Goal: Feedback & Contribution: Leave review/rating

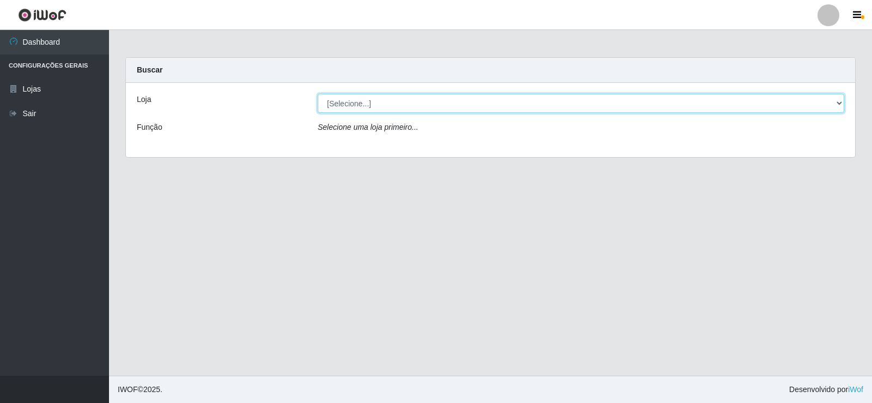
click at [343, 102] on select "[Selecione...] Rede Compras Supermercados - LOJA 2" at bounding box center [581, 103] width 526 height 19
select select "161"
click at [318, 94] on select "[Selecione...] Rede Compras Supermercados - LOJA 2" at bounding box center [581, 103] width 526 height 19
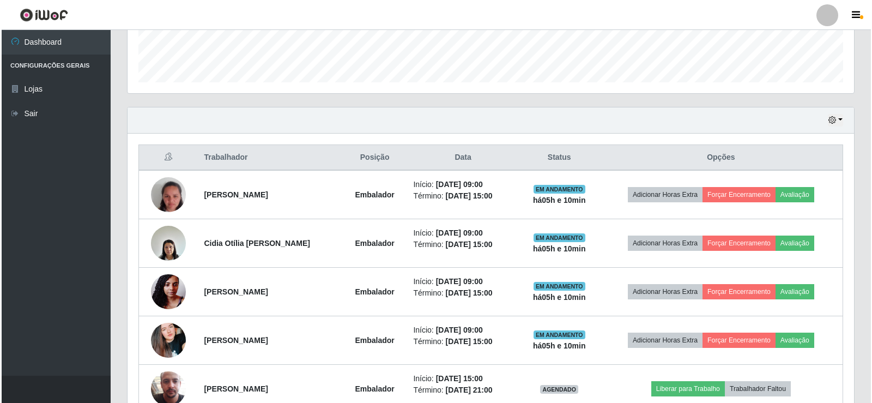
scroll to position [327, 0]
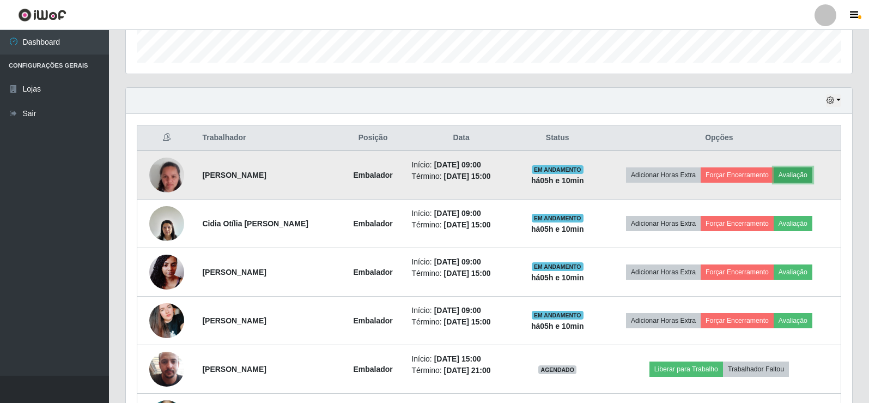
click at [798, 169] on button "Avaliação" at bounding box center [793, 174] width 39 height 15
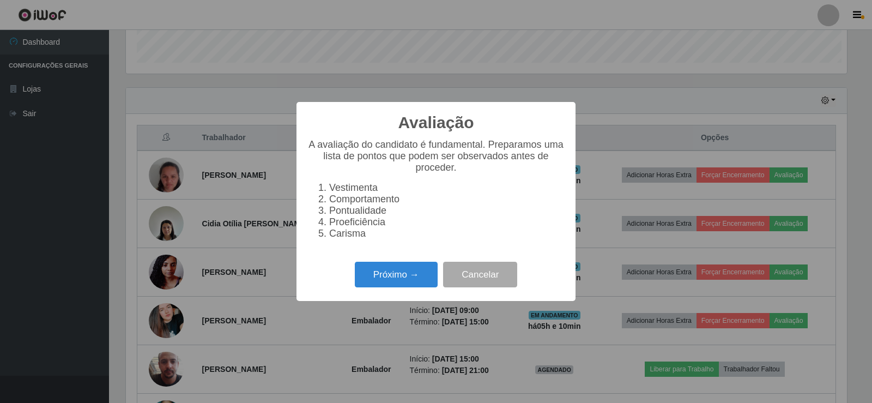
scroll to position [226, 721]
click at [422, 276] on button "Próximo →" at bounding box center [396, 274] width 83 height 26
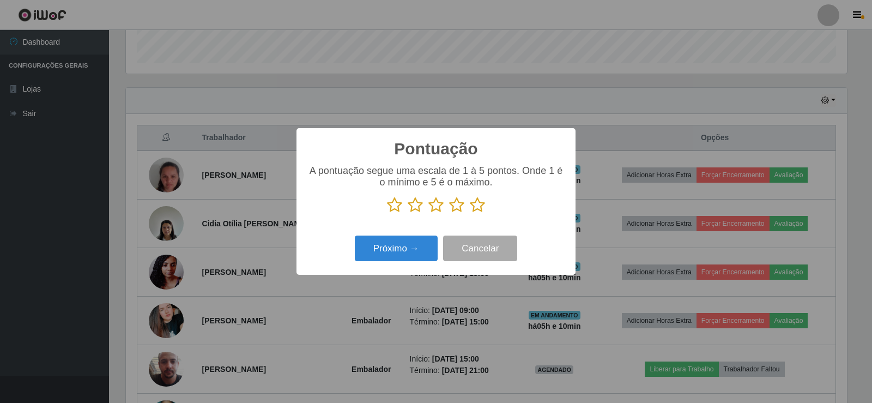
scroll to position [544520, 544026]
drag, startPoint x: 425, startPoint y: 255, endPoint x: 472, endPoint y: 223, distance: 57.3
click at [472, 224] on div "Pontuação × A pontuação segue uma escala de 1 à 5 pontos. Onde 1 é o mínimo e 5…" at bounding box center [435, 201] width 279 height 147
click at [473, 209] on icon at bounding box center [477, 205] width 15 height 16
click at [470, 213] on input "radio" at bounding box center [470, 213] width 0 height 0
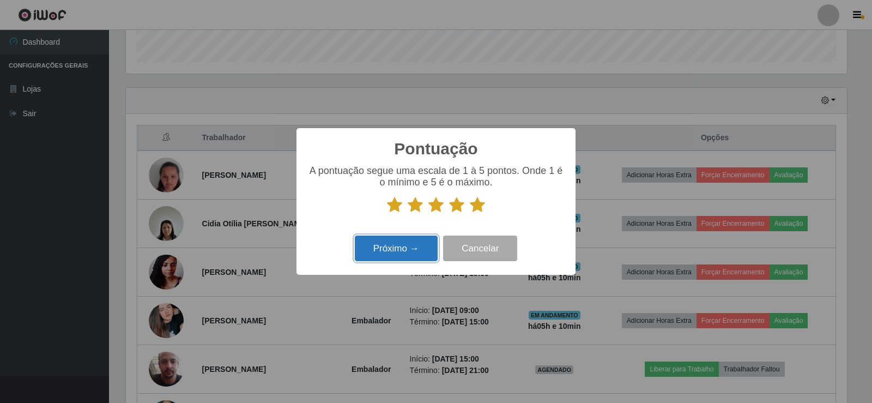
click at [416, 243] on button "Próximo →" at bounding box center [396, 248] width 83 height 26
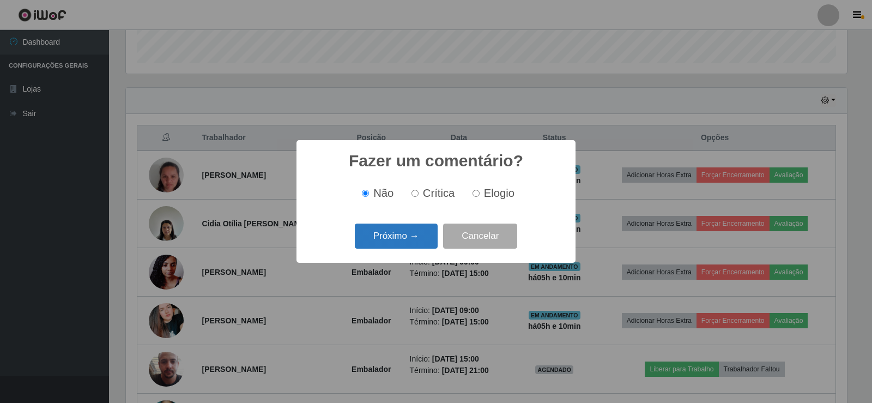
click at [417, 246] on button "Próximo →" at bounding box center [396, 236] width 83 height 26
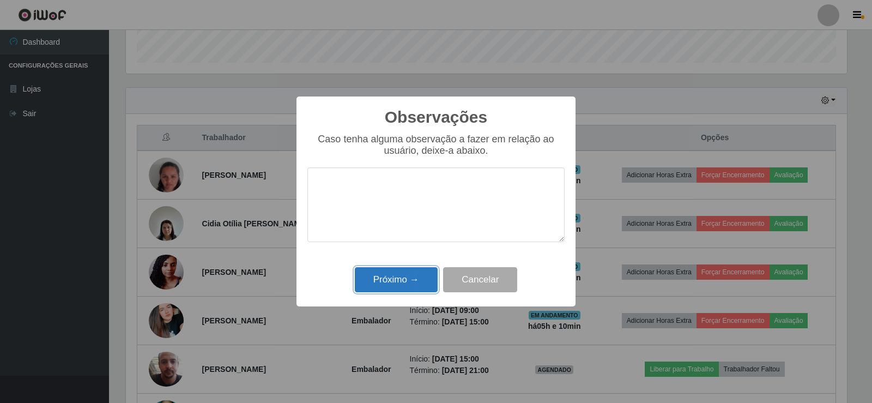
click at [418, 273] on button "Próximo →" at bounding box center [396, 280] width 83 height 26
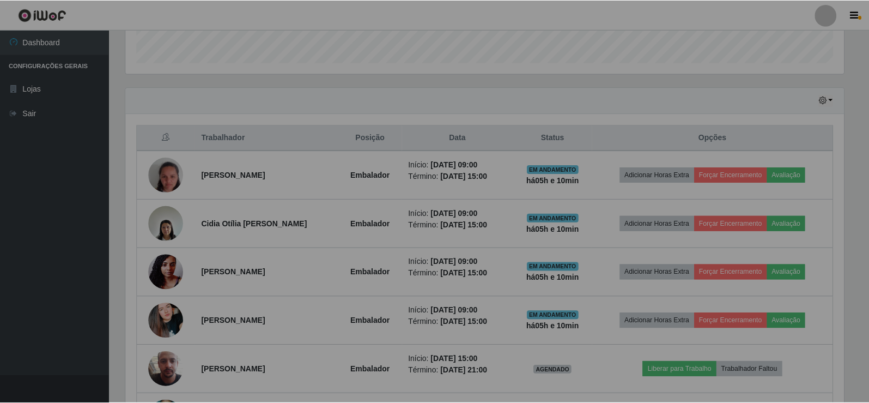
scroll to position [226, 726]
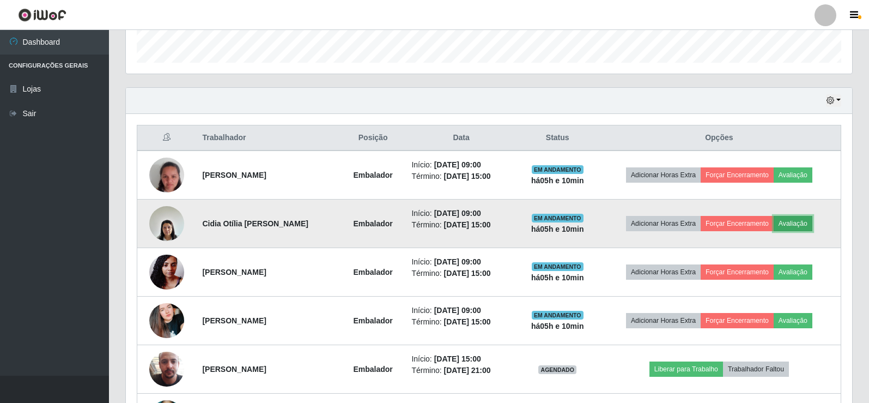
click at [800, 225] on button "Avaliação" at bounding box center [793, 223] width 39 height 15
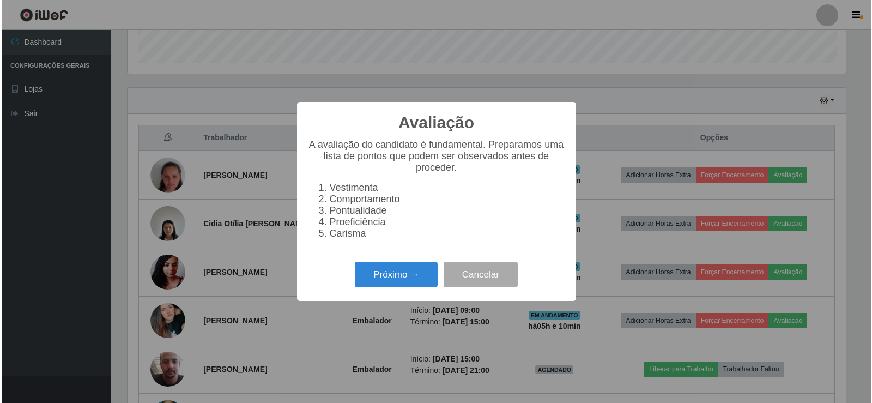
scroll to position [226, 721]
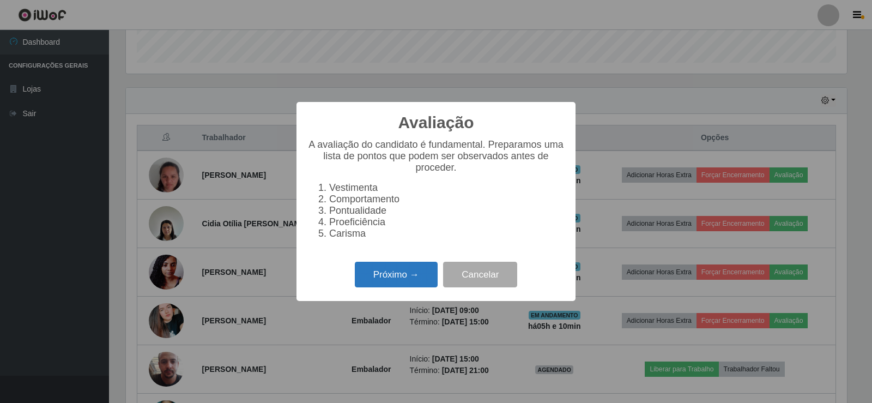
click at [401, 274] on button "Próximo →" at bounding box center [396, 274] width 83 height 26
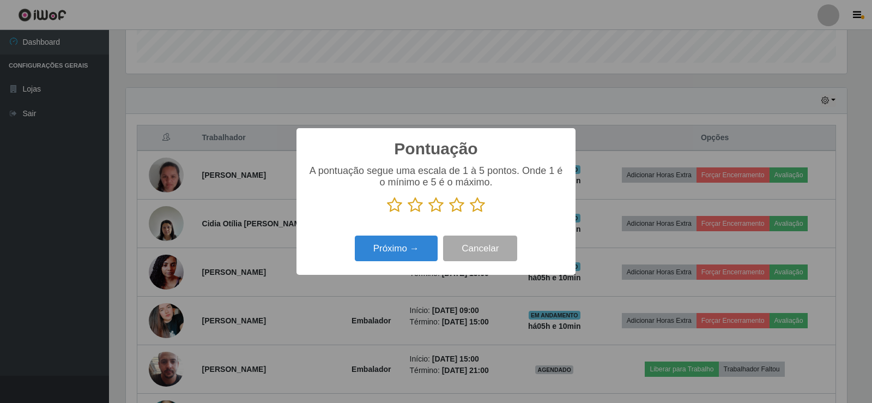
click at [485, 202] on p at bounding box center [435, 205] width 257 height 16
click at [479, 204] on icon at bounding box center [477, 205] width 15 height 16
click at [470, 213] on input "radio" at bounding box center [470, 213] width 0 height 0
click at [399, 241] on button "Próximo →" at bounding box center [396, 248] width 83 height 26
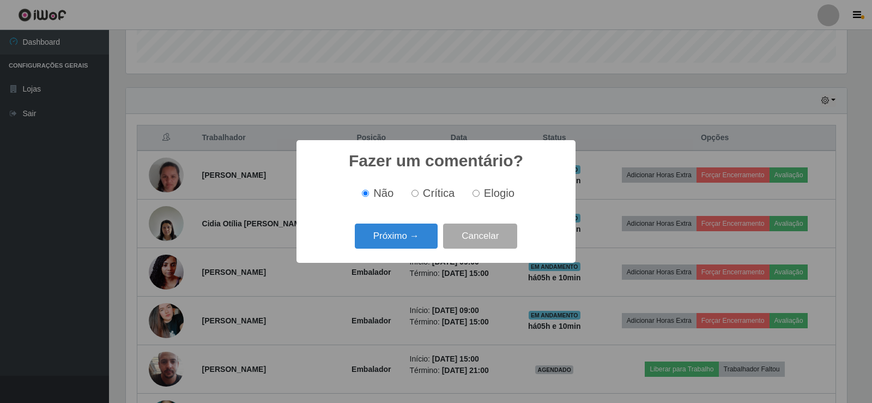
click at [399, 241] on button "Próximo →" at bounding box center [396, 236] width 83 height 26
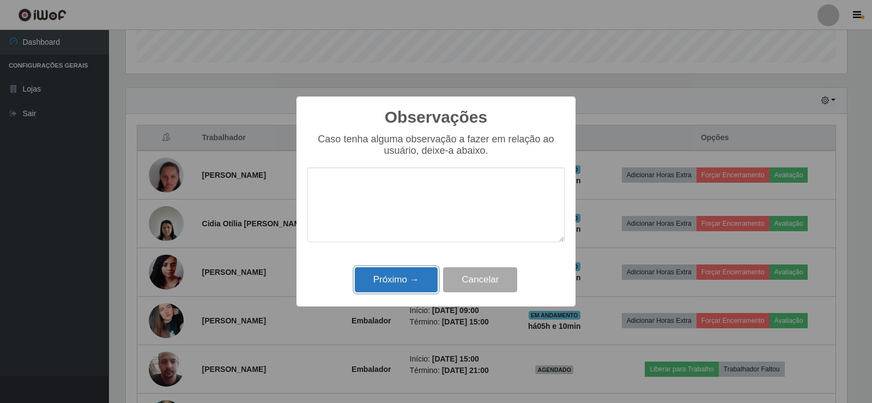
click at [404, 282] on button "Próximo →" at bounding box center [396, 280] width 83 height 26
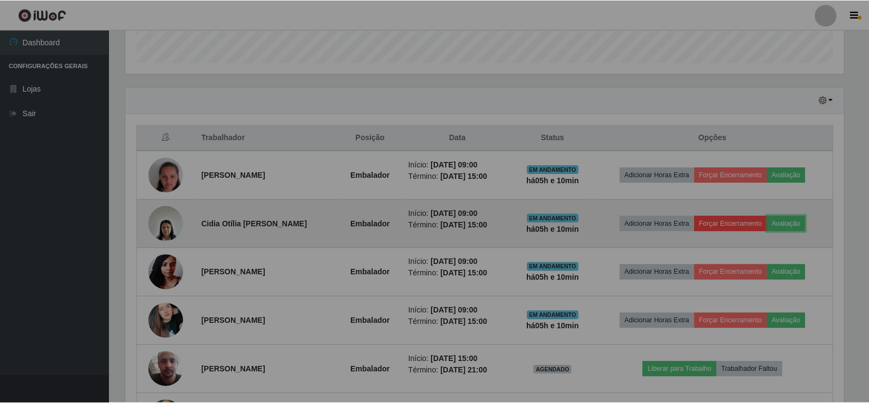
scroll to position [226, 726]
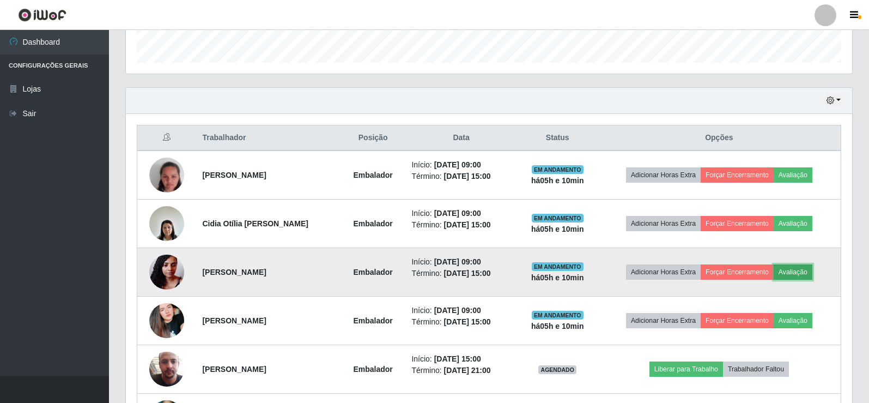
click at [804, 278] on button "Avaliação" at bounding box center [793, 271] width 39 height 15
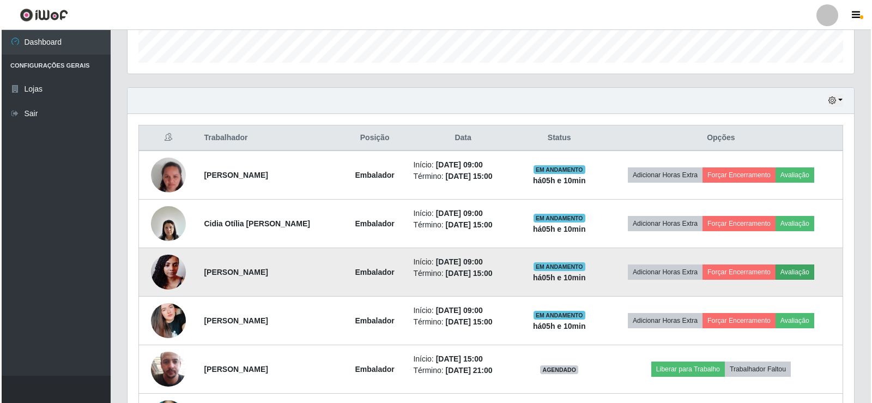
scroll to position [226, 721]
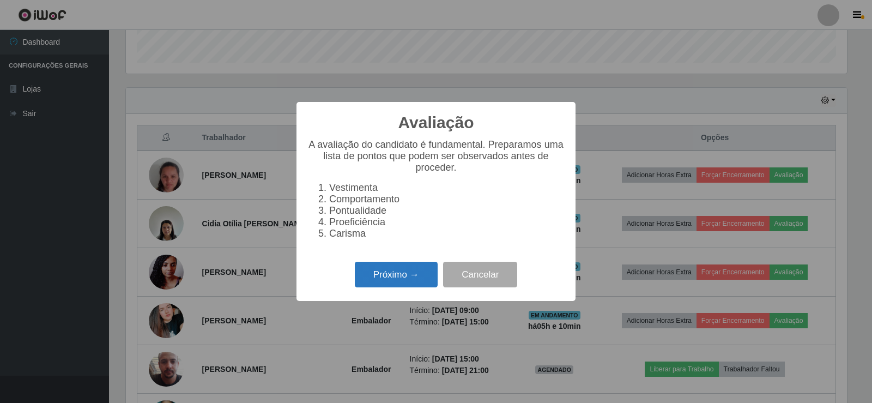
click at [401, 278] on button "Próximo →" at bounding box center [396, 274] width 83 height 26
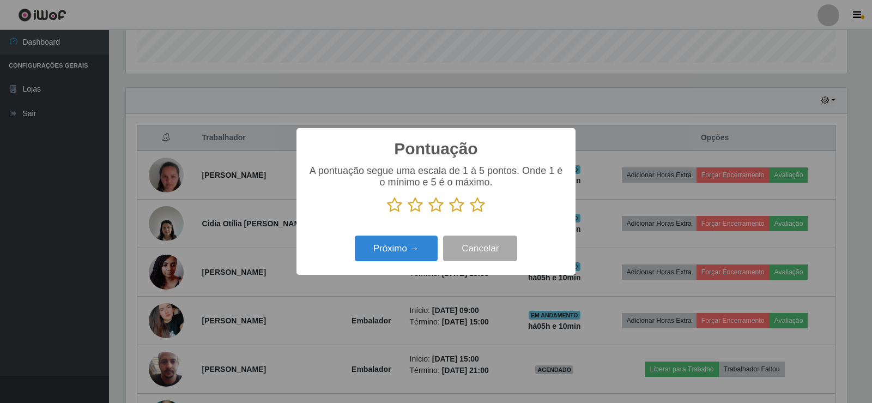
click at [480, 213] on icon at bounding box center [477, 205] width 15 height 16
click at [470, 213] on input "radio" at bounding box center [470, 213] width 0 height 0
click at [410, 239] on button "Próximo →" at bounding box center [396, 248] width 83 height 26
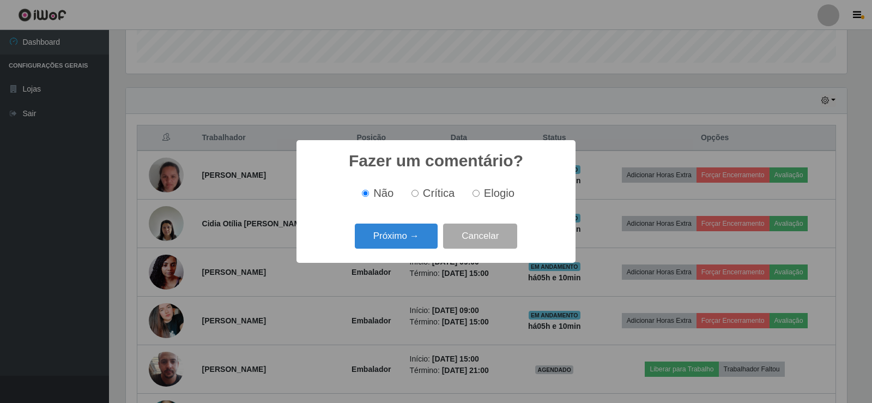
click at [410, 239] on button "Próximo →" at bounding box center [396, 236] width 83 height 26
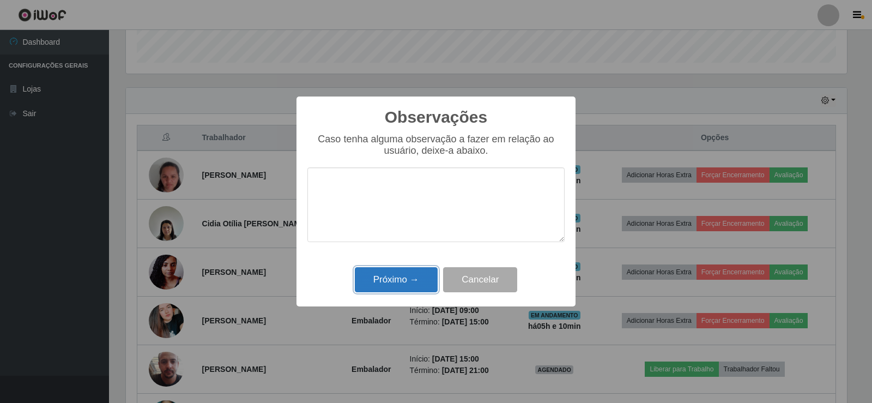
click at [410, 270] on button "Próximo →" at bounding box center [396, 280] width 83 height 26
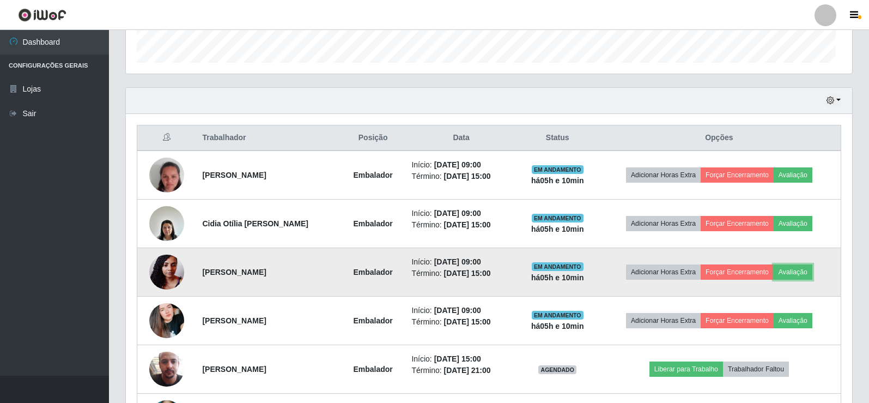
scroll to position [226, 726]
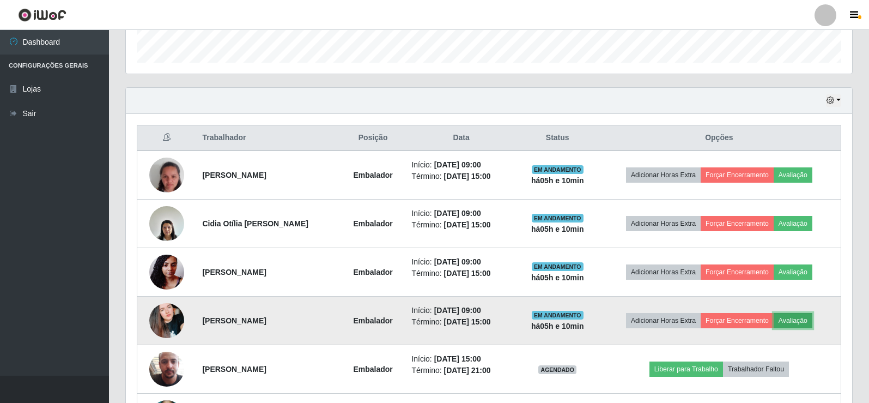
click at [812, 322] on button "Avaliação" at bounding box center [793, 320] width 39 height 15
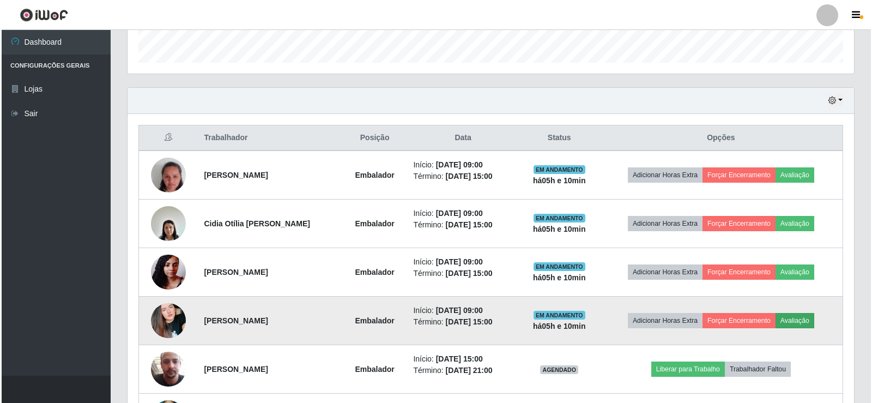
scroll to position [226, 721]
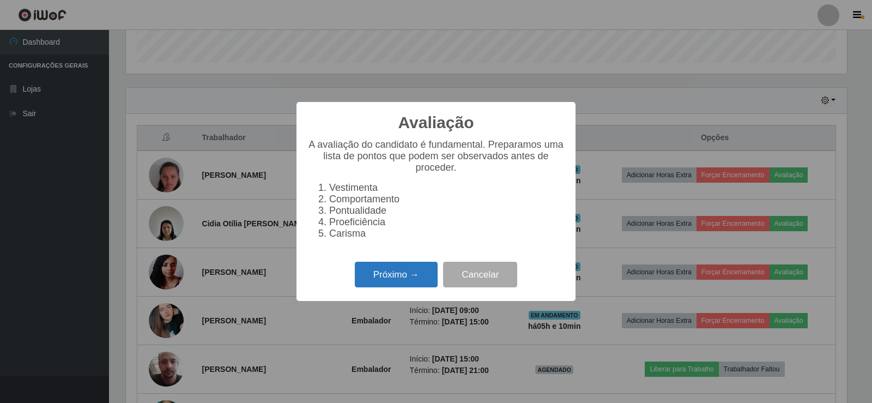
click at [389, 271] on button "Próximo →" at bounding box center [396, 274] width 83 height 26
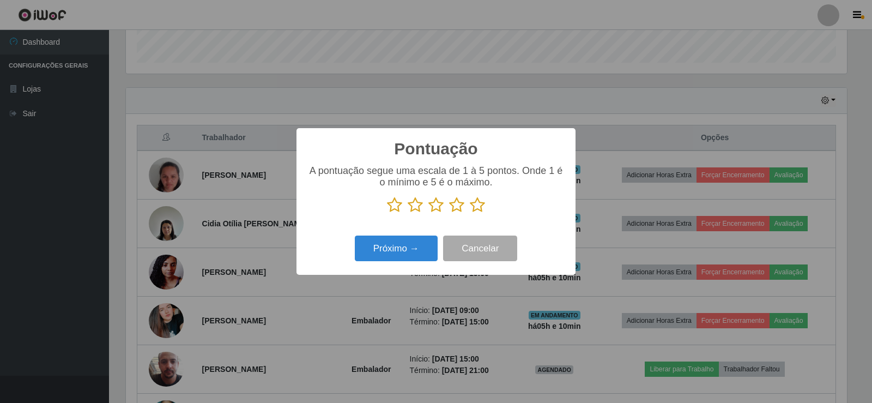
click at [472, 211] on icon at bounding box center [477, 205] width 15 height 16
click at [470, 213] on input "radio" at bounding box center [470, 213] width 0 height 0
click at [395, 241] on button "Próximo →" at bounding box center [396, 248] width 83 height 26
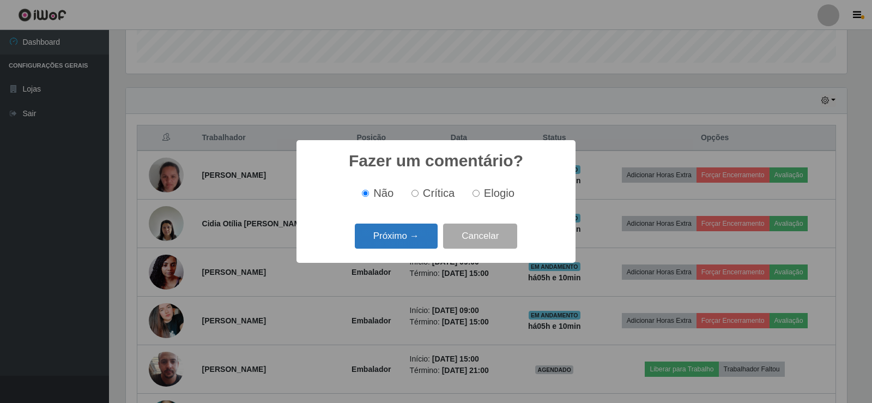
click at [395, 241] on button "Próximo →" at bounding box center [396, 236] width 83 height 26
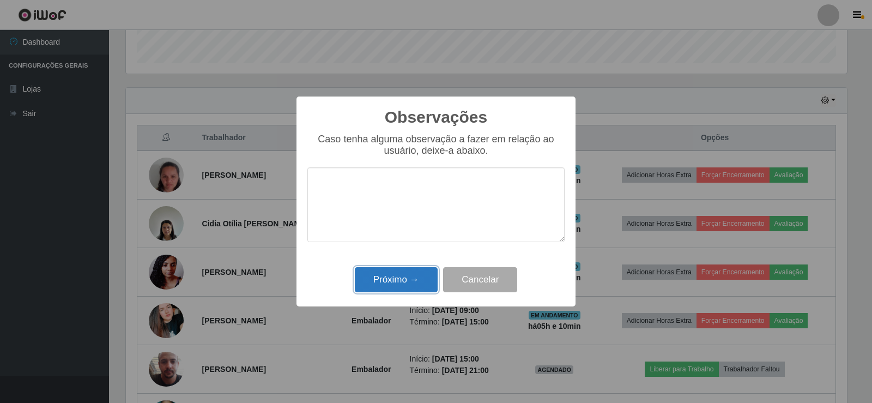
click at [402, 279] on button "Próximo →" at bounding box center [396, 280] width 83 height 26
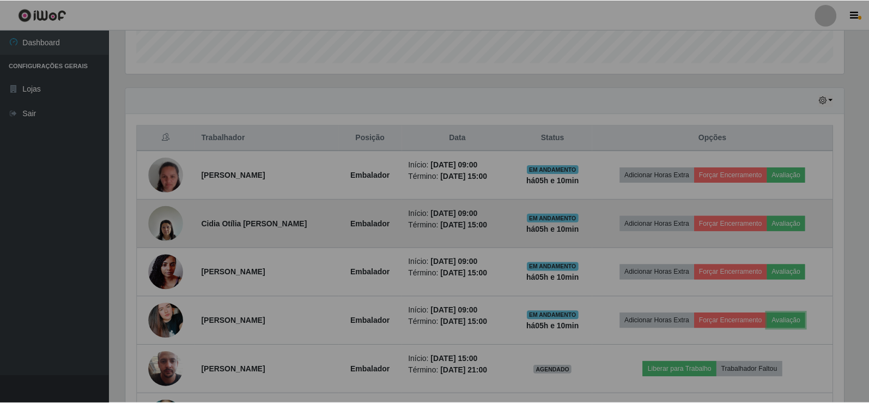
scroll to position [226, 726]
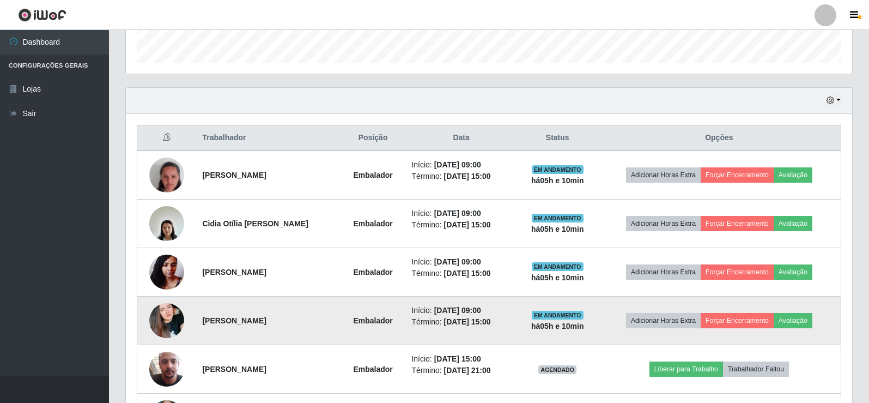
click at [167, 311] on img at bounding box center [166, 320] width 35 height 62
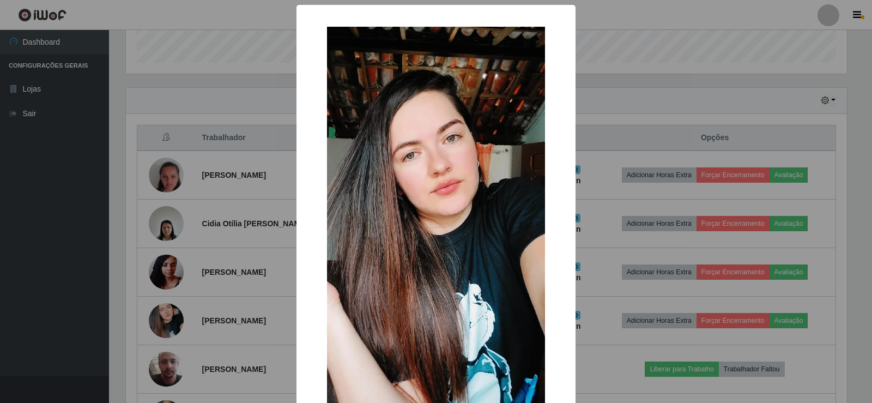
click at [182, 246] on div "× OK Cancel" at bounding box center [436, 201] width 872 height 403
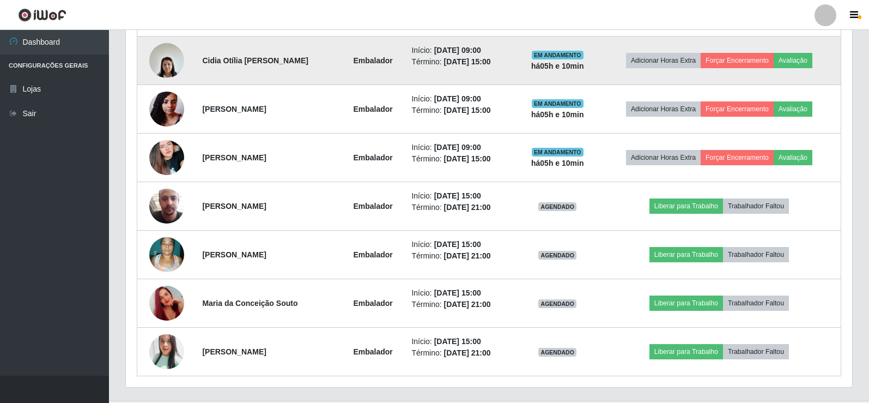
scroll to position [490, 0]
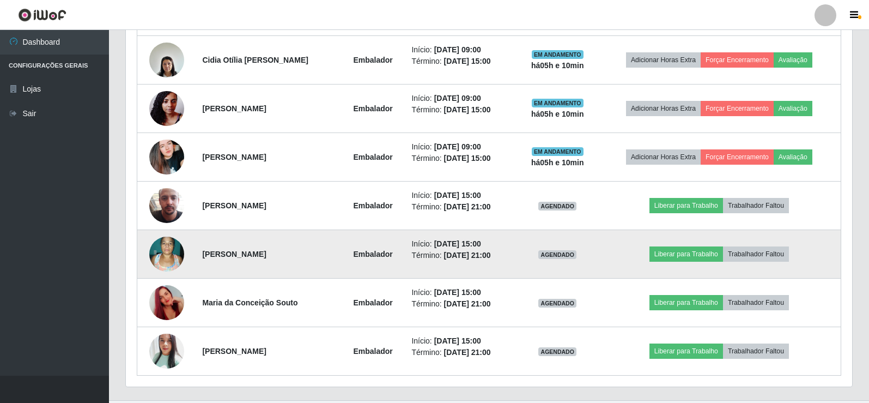
click at [175, 246] on img at bounding box center [166, 253] width 35 height 46
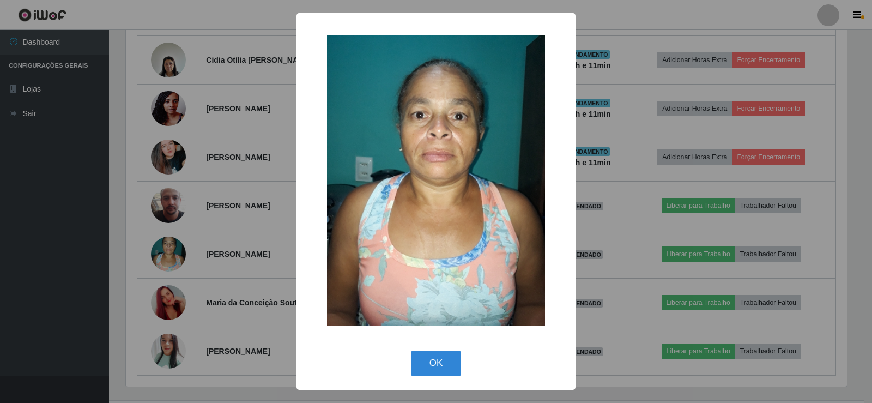
click at [187, 229] on div "× OK Cancel" at bounding box center [436, 201] width 872 height 403
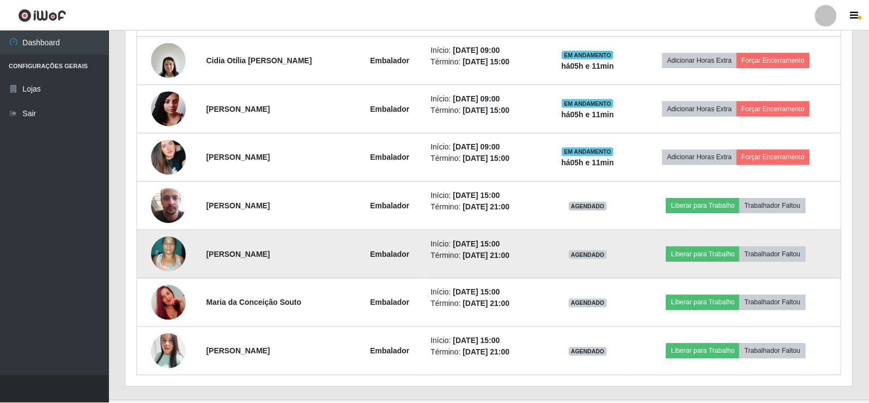
scroll to position [0, 0]
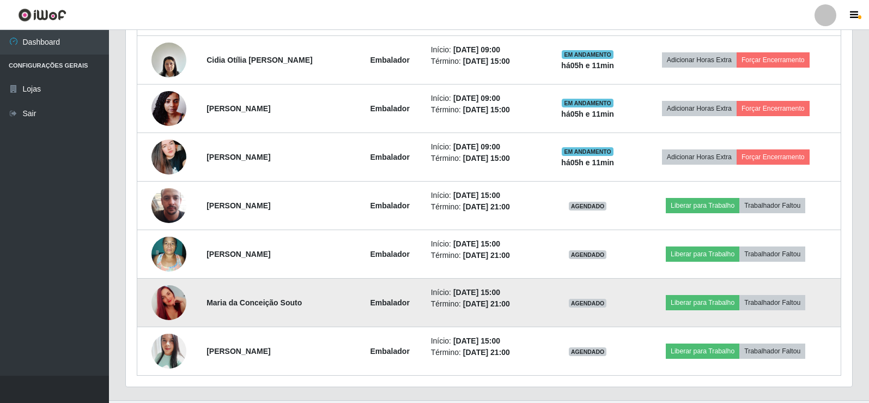
click at [163, 296] on img at bounding box center [168, 302] width 35 height 62
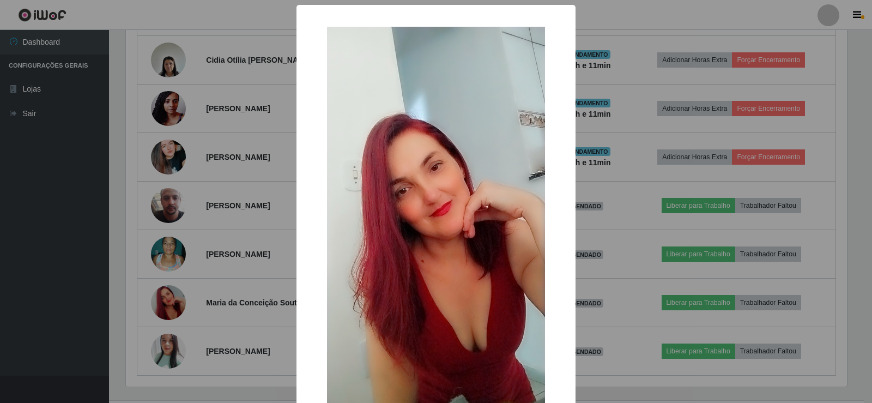
click at [200, 268] on div "× OK Cancel" at bounding box center [436, 201] width 872 height 403
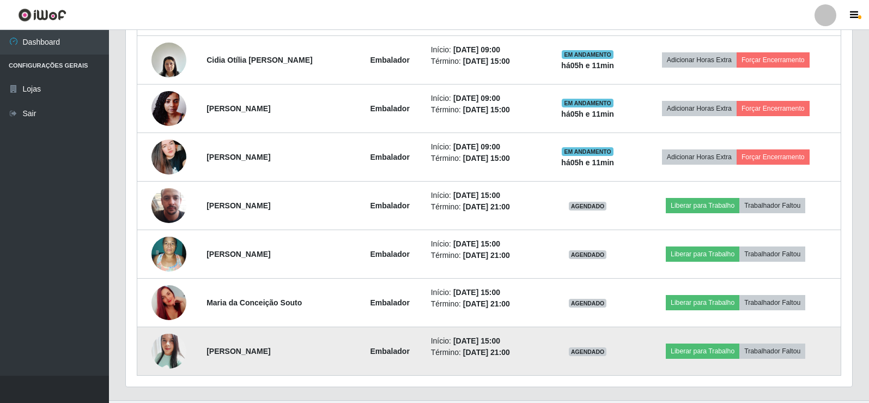
click at [173, 341] on img at bounding box center [168, 350] width 35 height 41
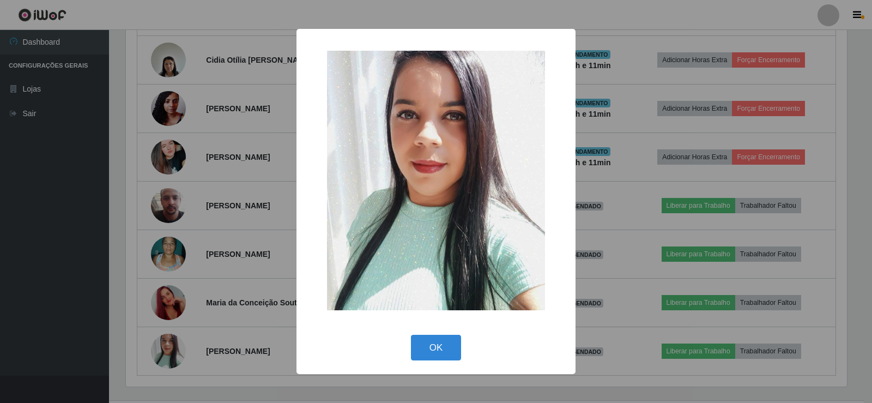
click at [210, 255] on div "× OK Cancel" at bounding box center [436, 201] width 872 height 403
